Goal: Task Accomplishment & Management: Manage account settings

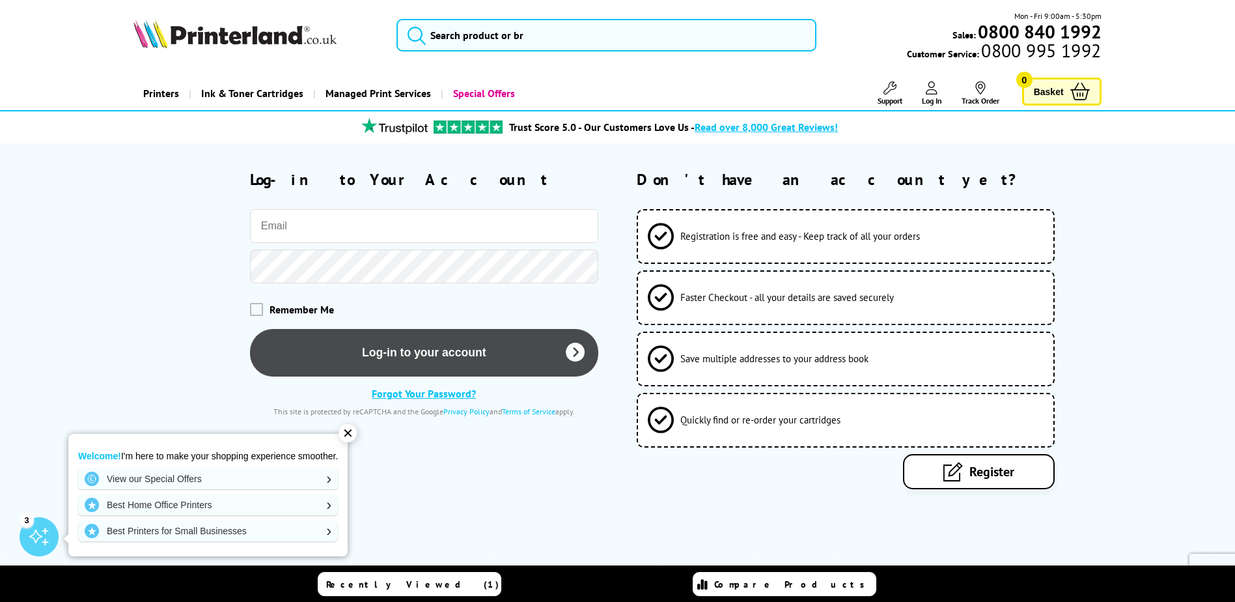
type input "bitu@yourstaffrecruitment.com"
click at [453, 353] on button "Log-in to your account" at bounding box center [424, 352] width 348 height 48
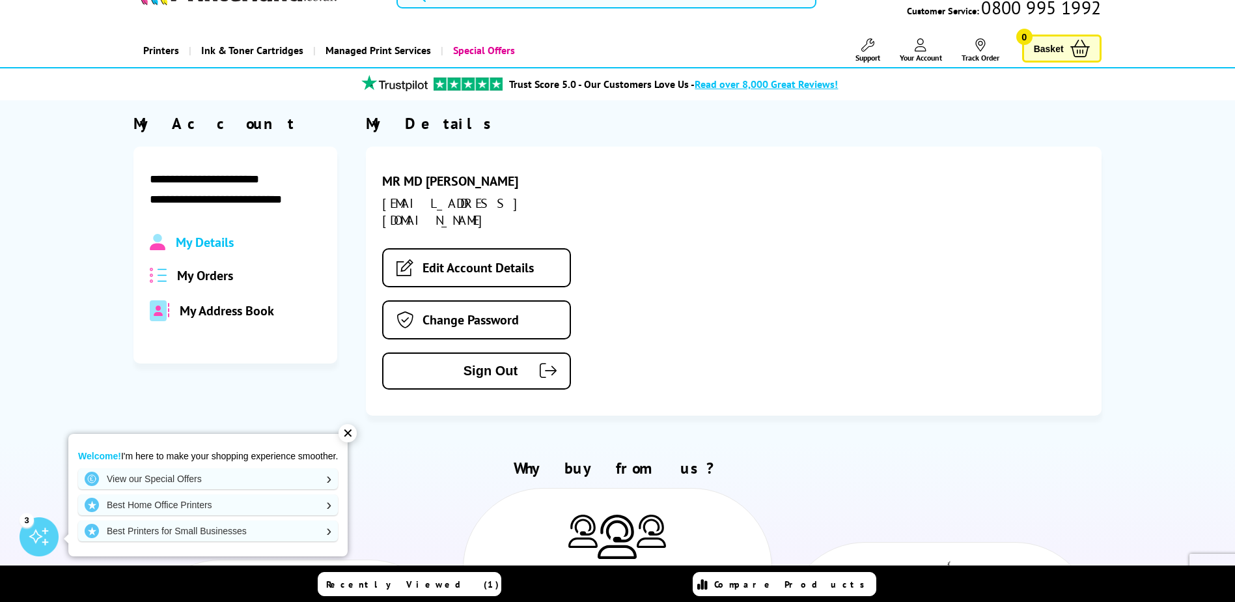
scroll to position [65, 0]
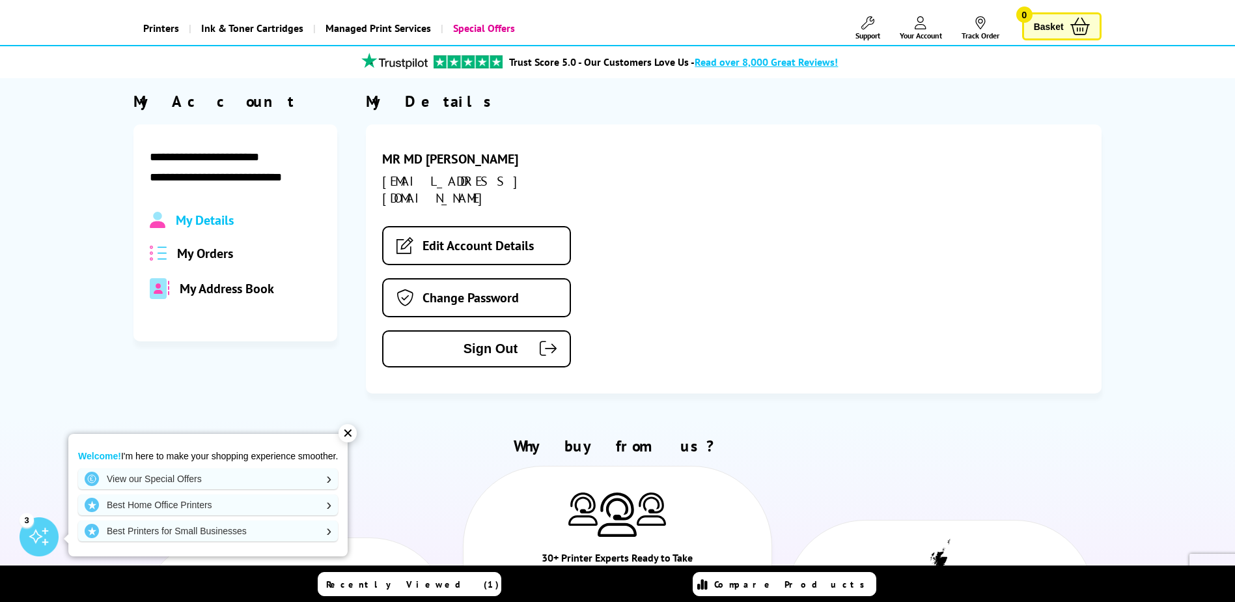
click at [354, 430] on div "✕" at bounding box center [348, 433] width 18 height 18
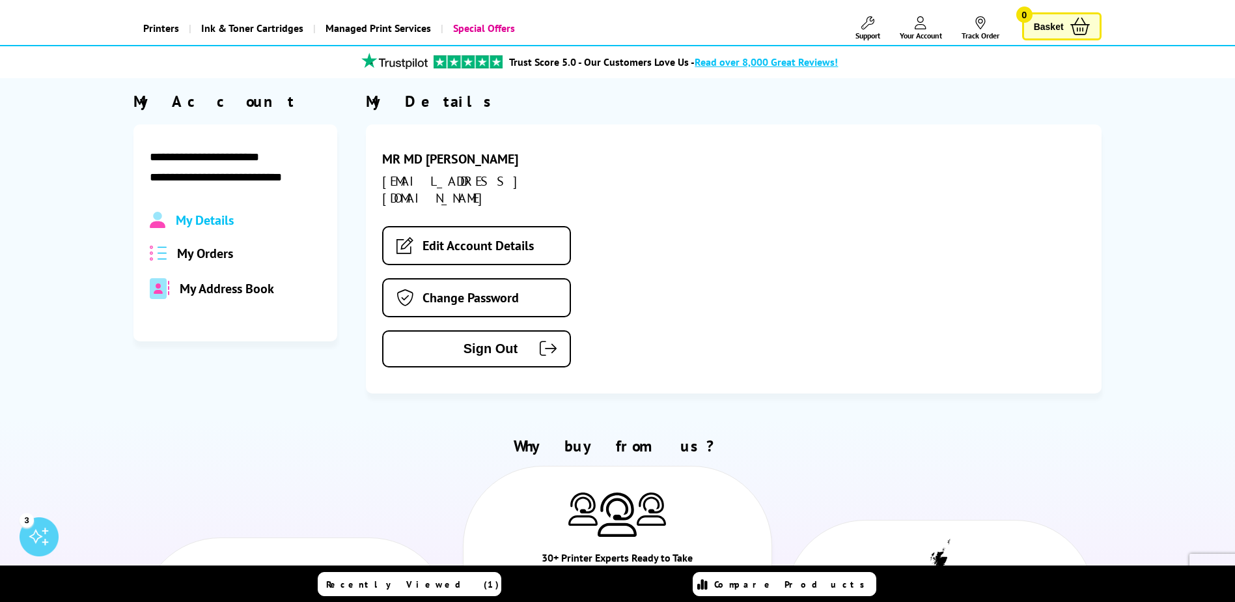
click at [231, 253] on span "My Orders" at bounding box center [205, 253] width 56 height 17
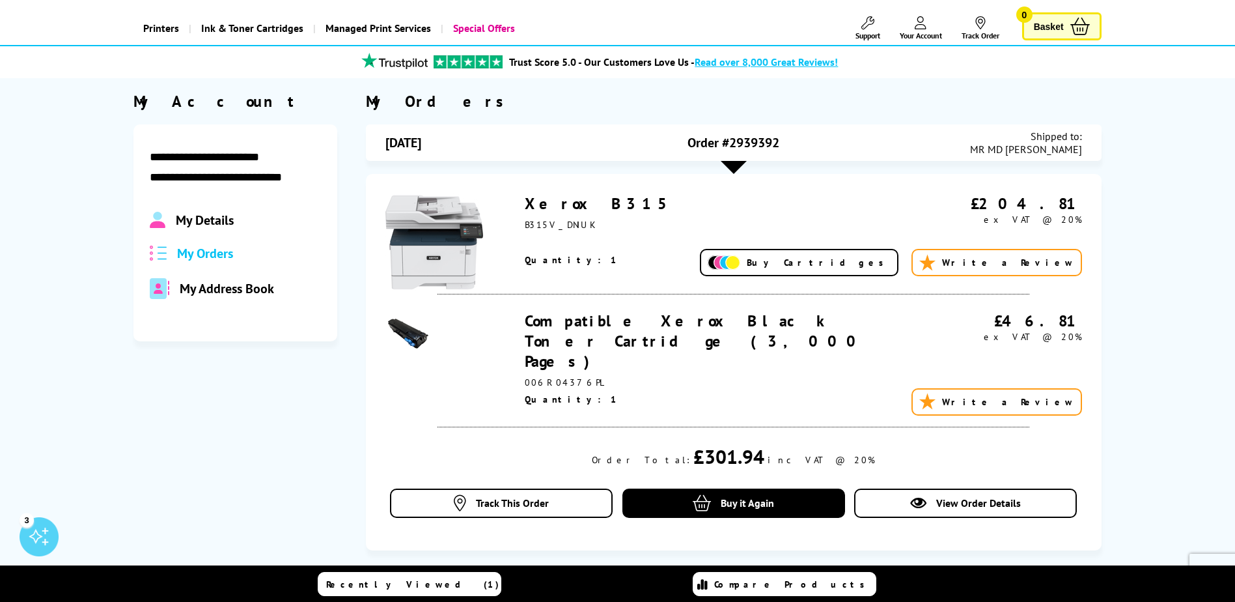
click at [935, 32] on span "Your Account" at bounding box center [921, 36] width 42 height 10
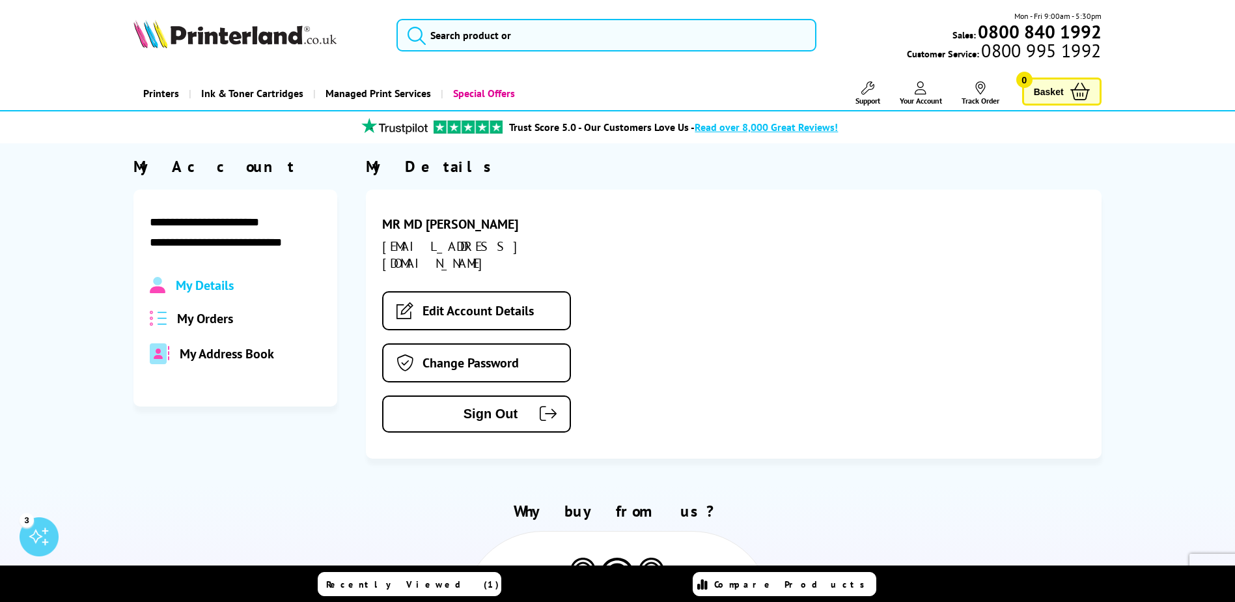
click at [227, 285] on span "My Details" at bounding box center [205, 285] width 58 height 17
click at [227, 315] on span "My Orders" at bounding box center [205, 318] width 56 height 17
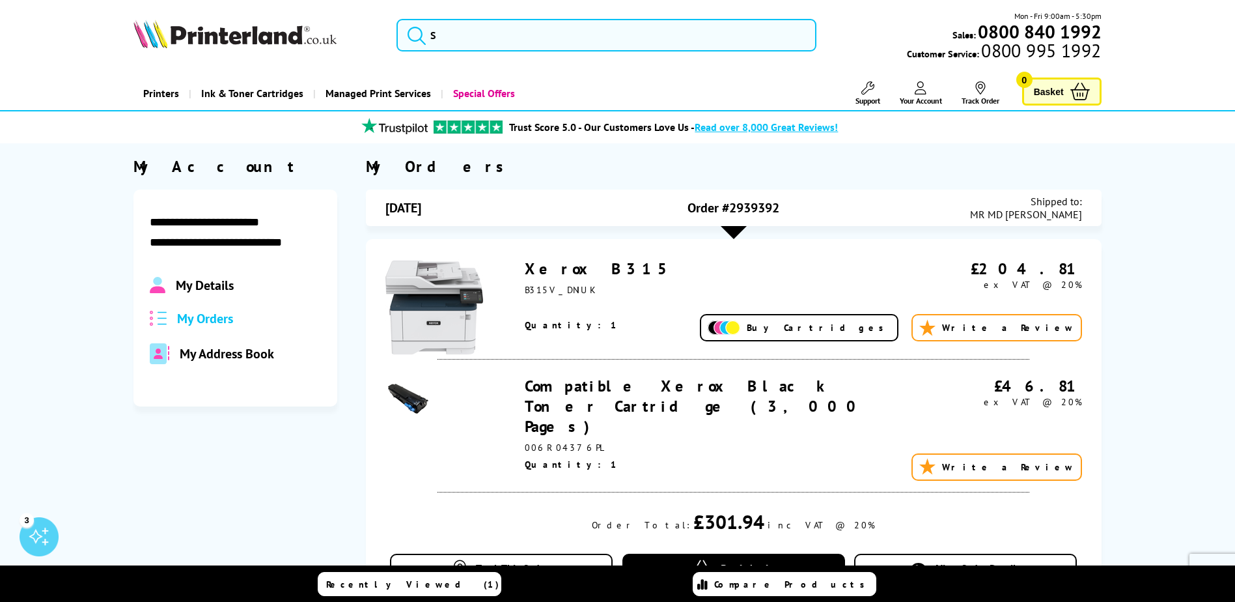
click at [879, 23] on div "Mon - Fri 9:00am - 5:30pm Sales: 0800 840 1992 Customer Service: 0800 995 1992" at bounding box center [959, 35] width 285 height 51
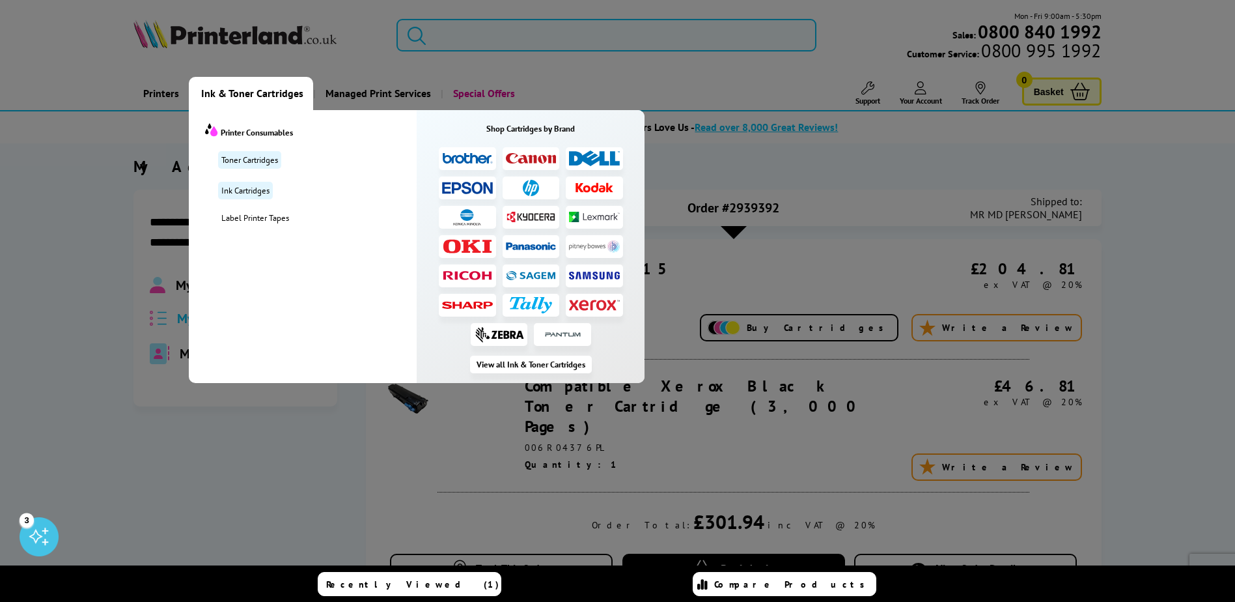
click at [283, 82] on span "Ink & Toner Cartridges" at bounding box center [252, 93] width 102 height 33
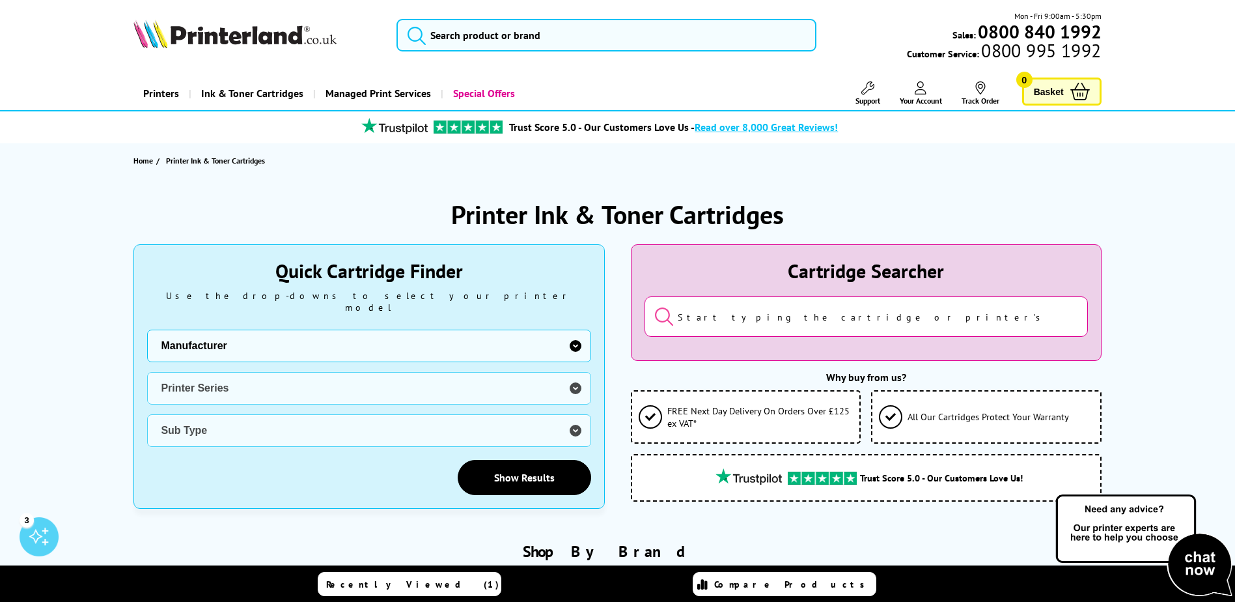
click at [926, 90] on link "Your Account" at bounding box center [921, 93] width 42 height 24
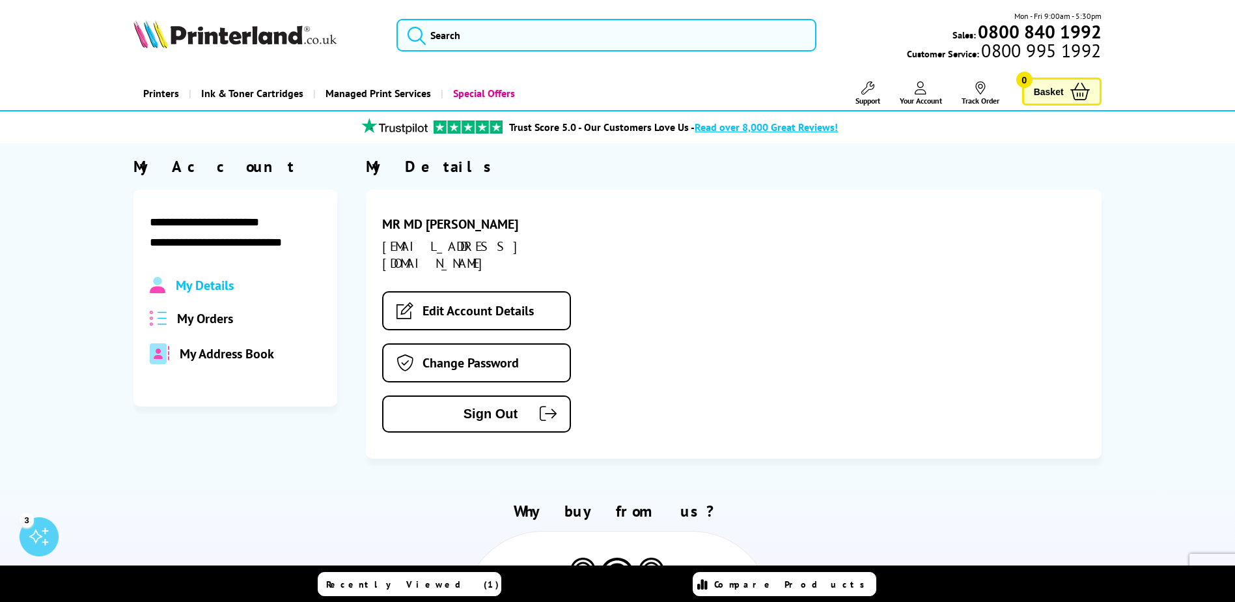
click at [226, 321] on span "My Orders" at bounding box center [205, 318] width 56 height 17
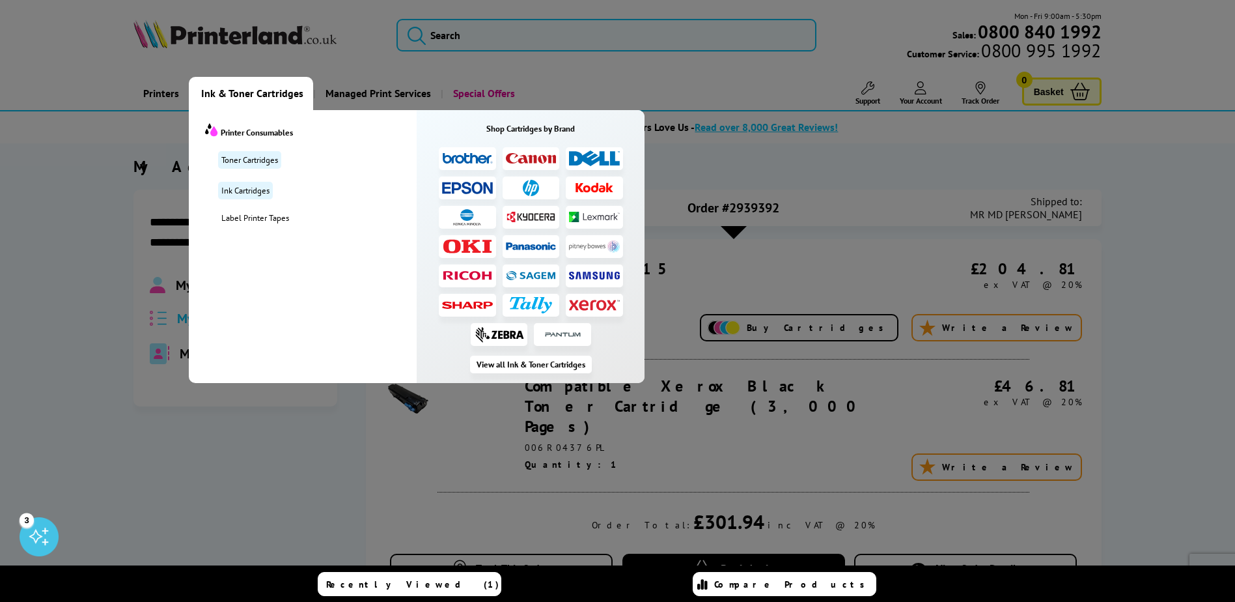
click at [591, 300] on img at bounding box center [594, 305] width 51 height 12
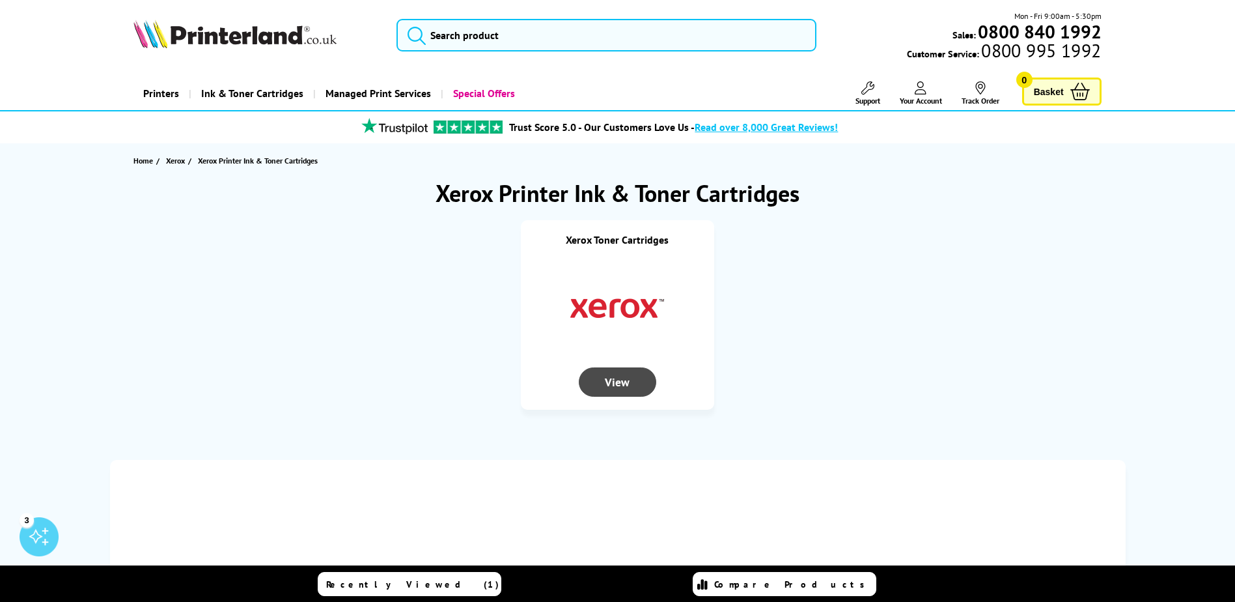
click at [620, 384] on div "View" at bounding box center [617, 381] width 77 height 29
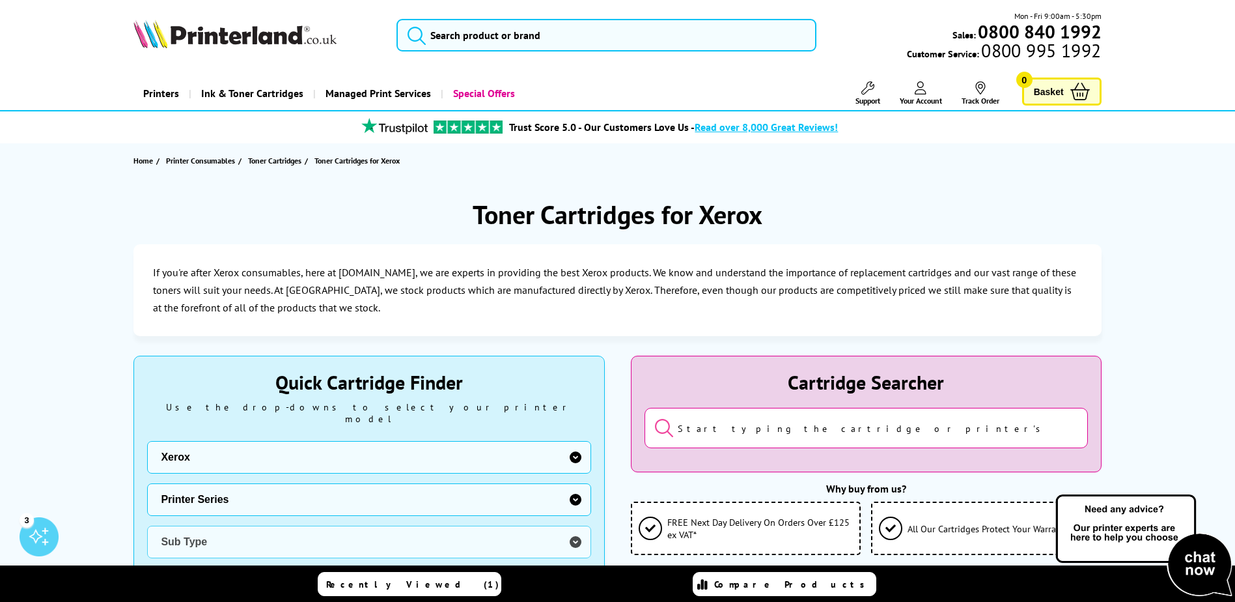
click at [360, 441] on select "Manufacturer Brother Canon Dell Dymo Epson HP Kodak Konica Minolta Kyocera Lexm…" at bounding box center [368, 457] width 443 height 33
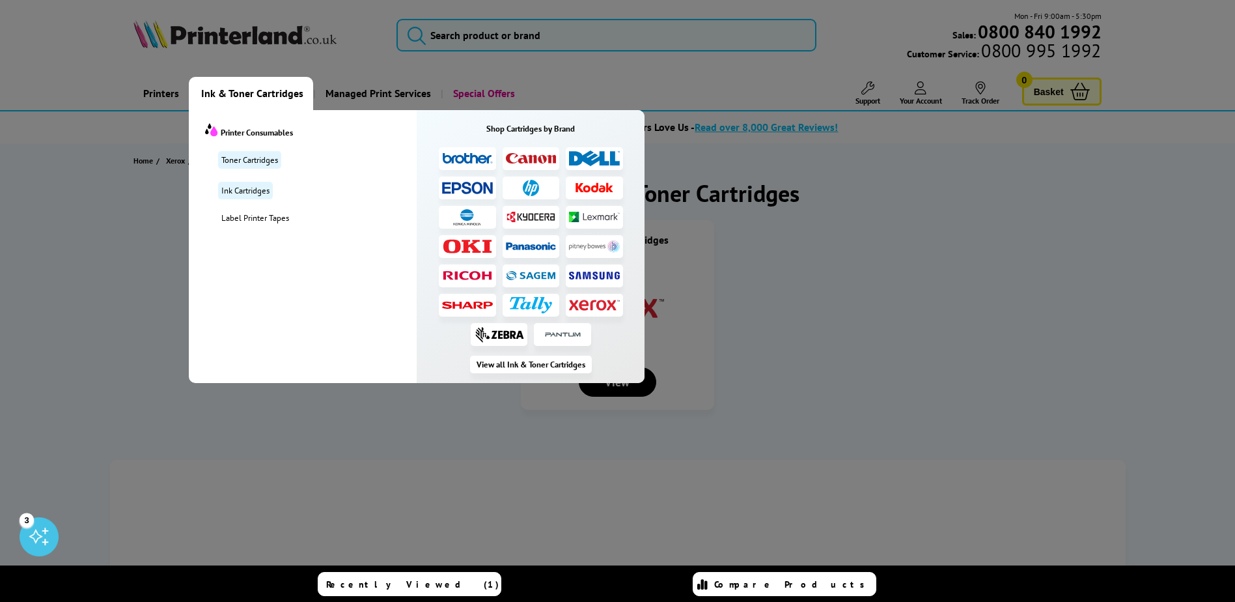
click at [256, 85] on span "Ink & Toner Cartridges" at bounding box center [252, 93] width 102 height 33
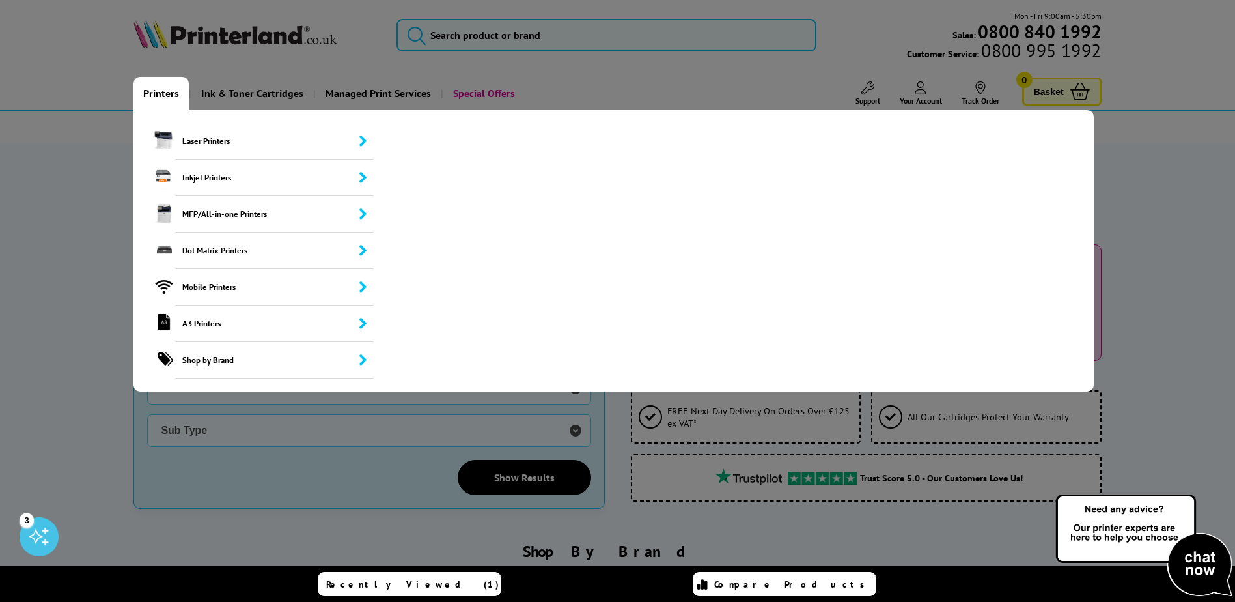
click at [158, 95] on link "Printers" at bounding box center [161, 93] width 55 height 33
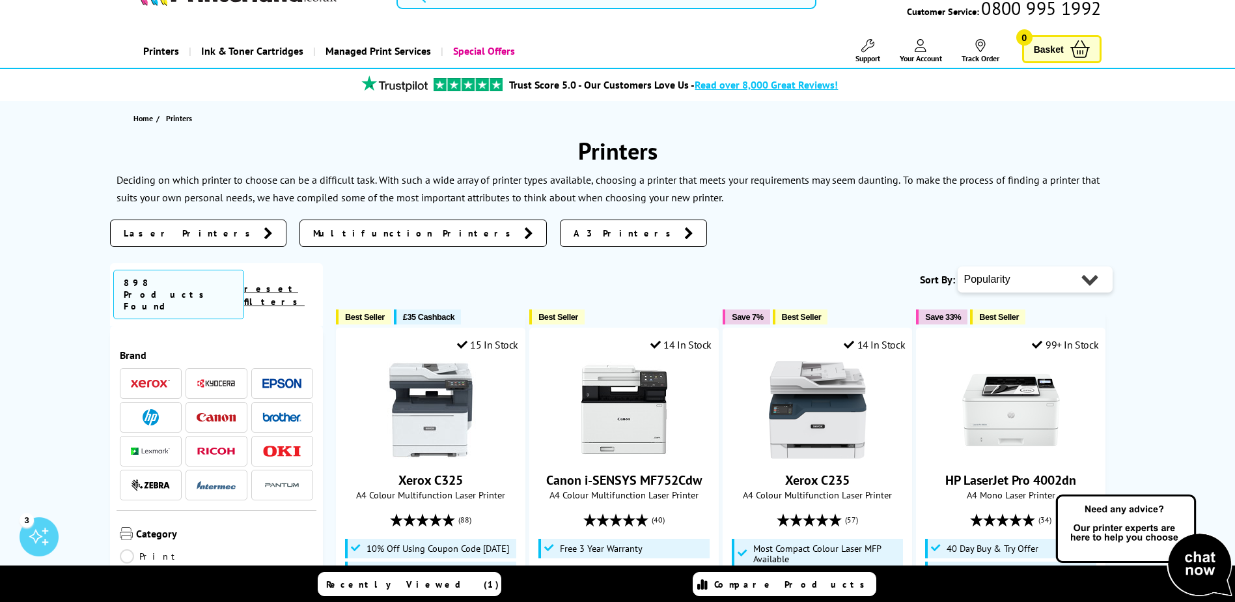
scroll to position [65, 0]
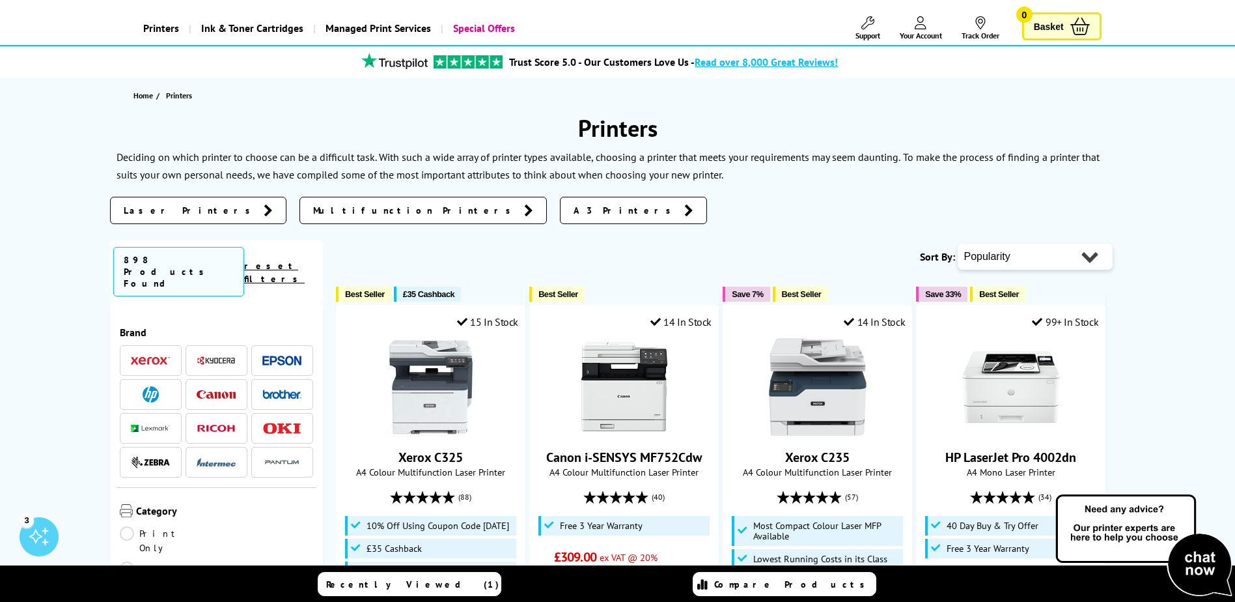
click at [923, 29] on icon at bounding box center [921, 22] width 12 height 13
